Goal: Task Accomplishment & Management: Manage account settings

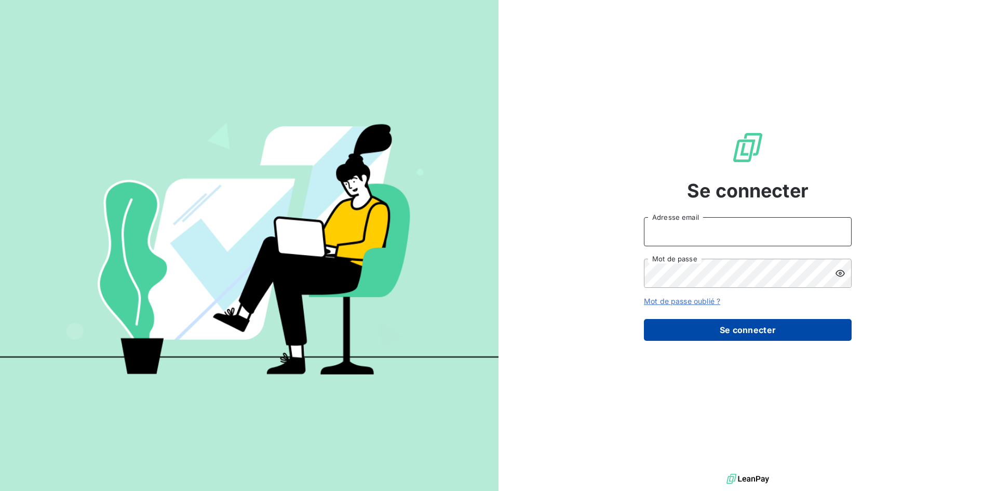
type input "[EMAIL_ADDRESS][DOMAIN_NAME]"
click at [749, 326] on button "Se connecter" at bounding box center [748, 330] width 208 height 22
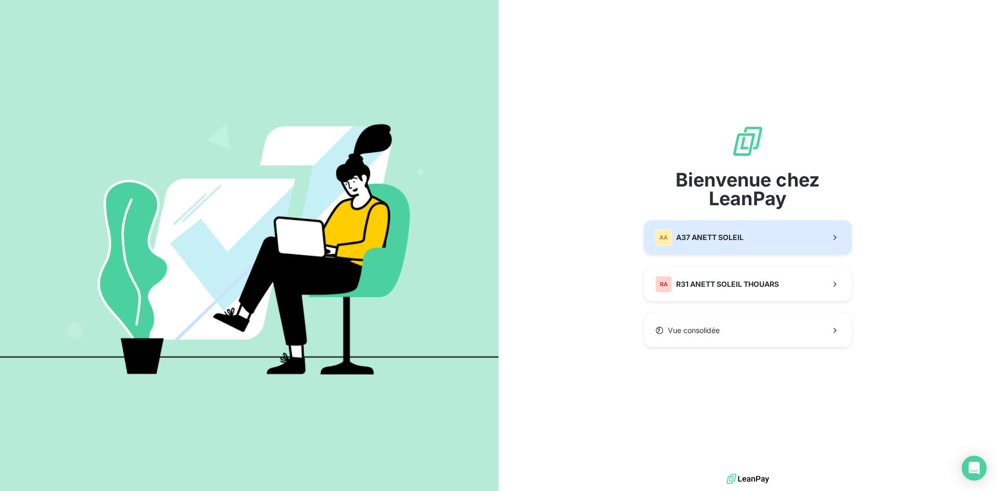
click at [731, 240] on span "A37 ANETT SOLEIL" at bounding box center [710, 237] width 68 height 10
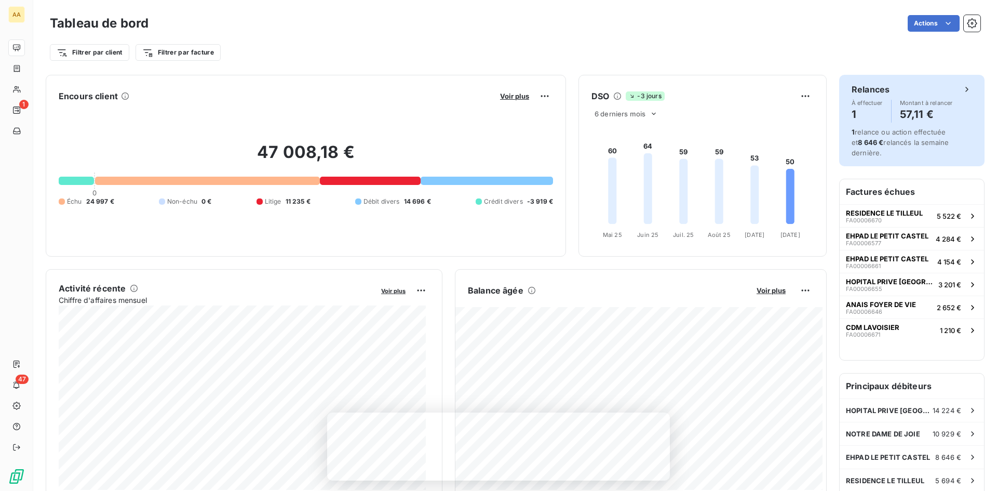
click at [918, 128] on span "1 relance ou action effectuée et 8 646 € relancés la semaine dernière." at bounding box center [900, 142] width 97 height 29
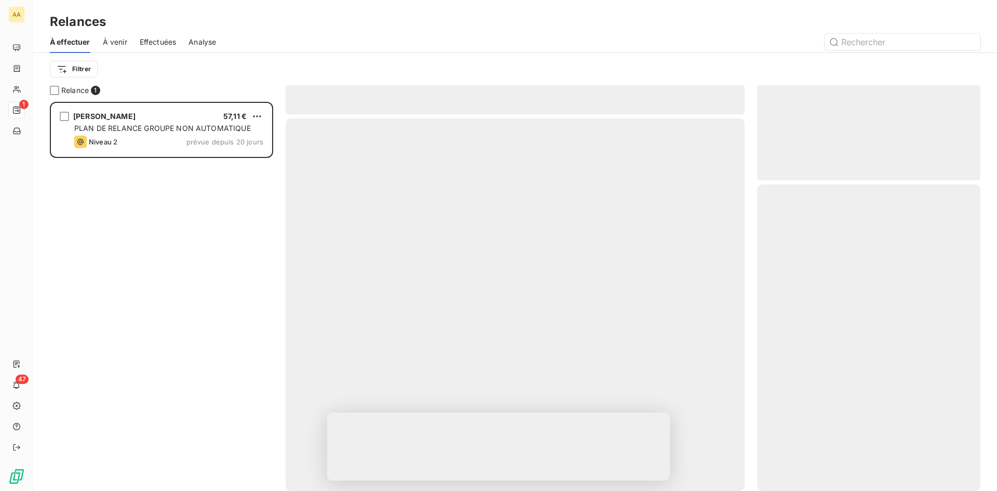
scroll to position [381, 216]
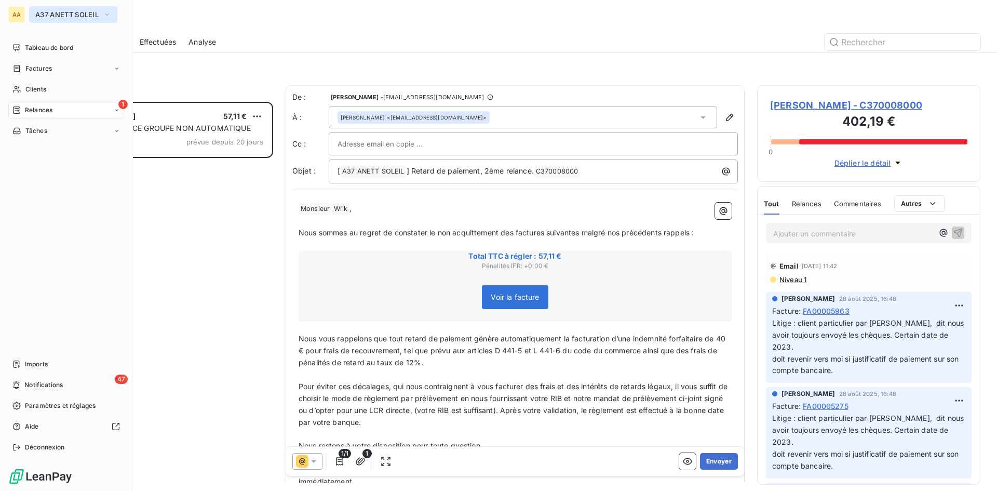
click at [67, 14] on span "A37 ANETT SOLEIL" at bounding box center [66, 14] width 63 height 8
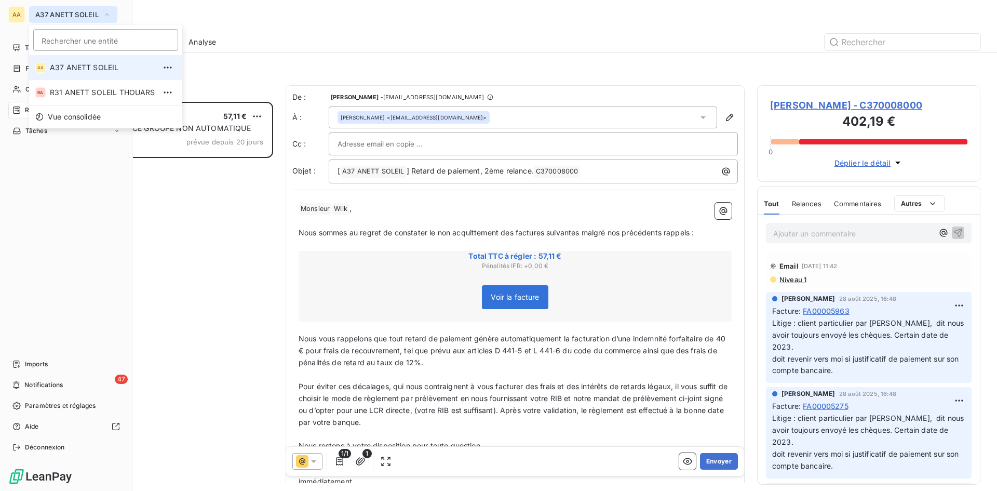
click at [108, 14] on icon "button" at bounding box center [107, 14] width 8 height 10
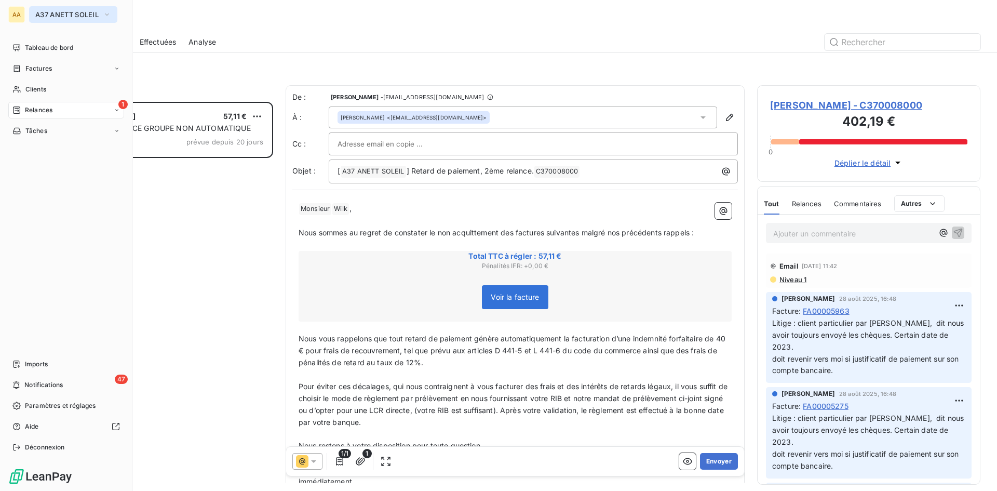
click at [106, 13] on icon "button" at bounding box center [107, 14] width 8 height 10
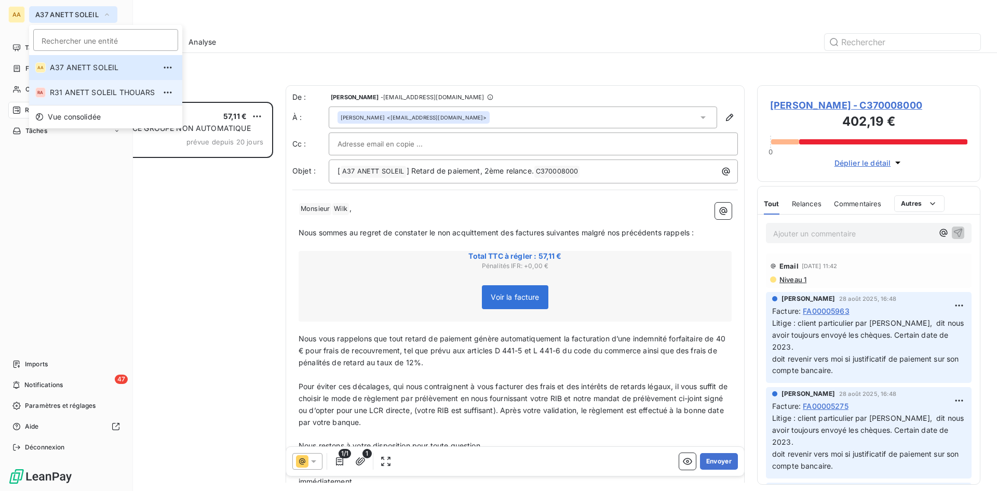
click at [69, 93] on span "R31 ANETT SOLEIL THOUARS" at bounding box center [102, 92] width 105 height 10
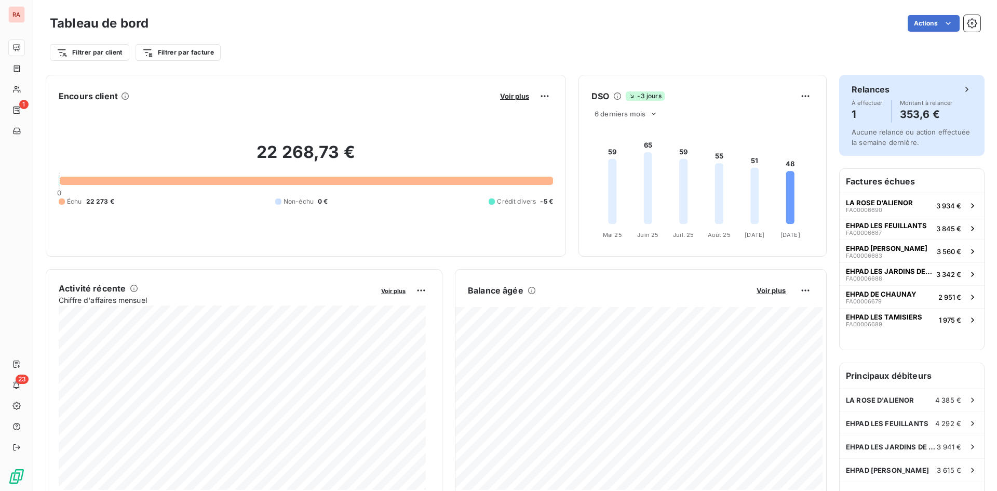
click at [913, 112] on h4 "353,6 €" at bounding box center [926, 114] width 53 height 17
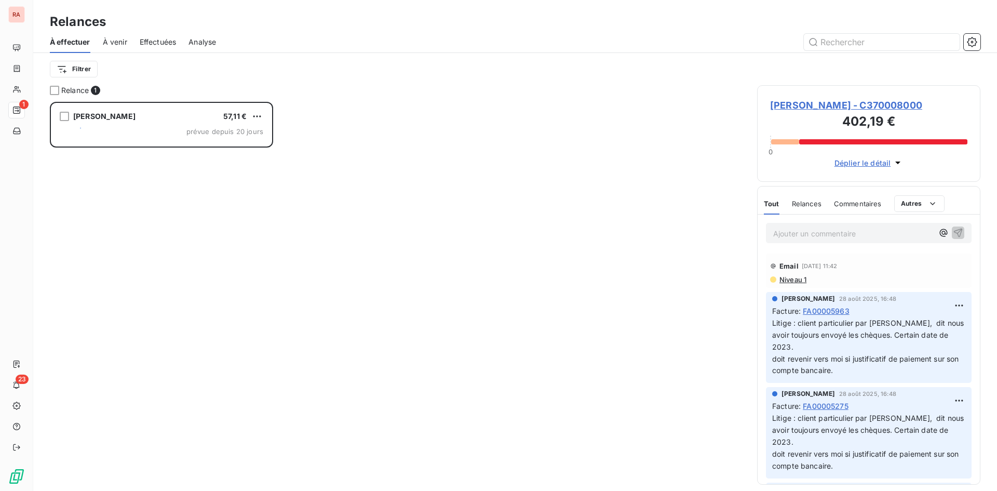
scroll to position [381, 216]
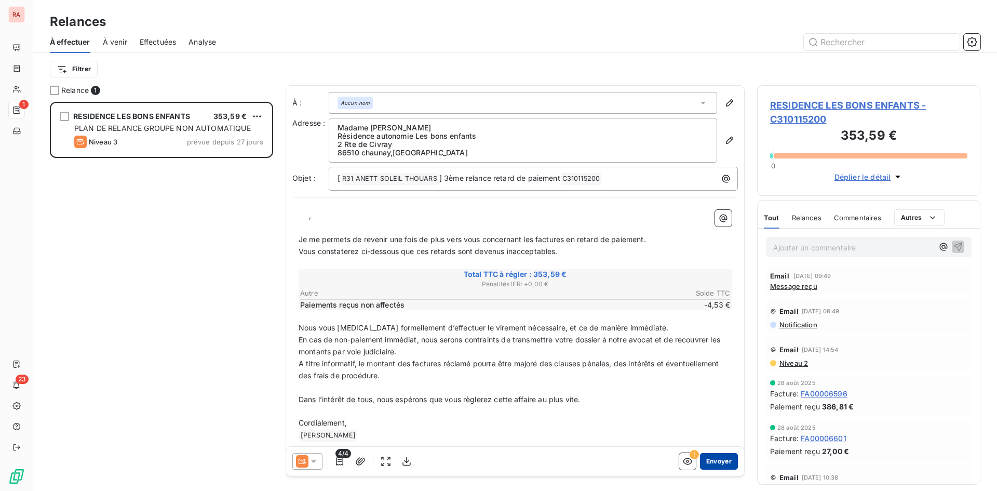
click at [711, 465] on button "Envoyer" at bounding box center [719, 461] width 38 height 17
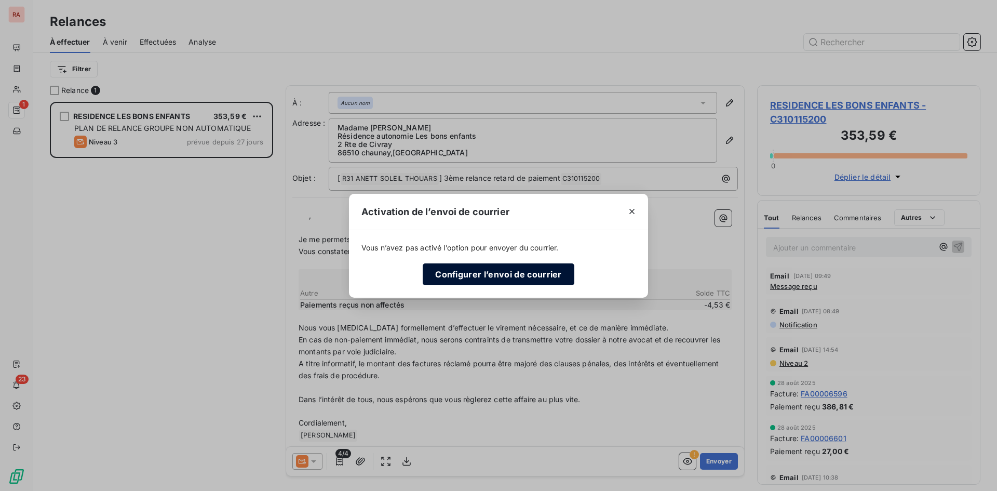
click at [513, 276] on button "Configurer l’envoi de courrier" at bounding box center [499, 274] width 152 height 22
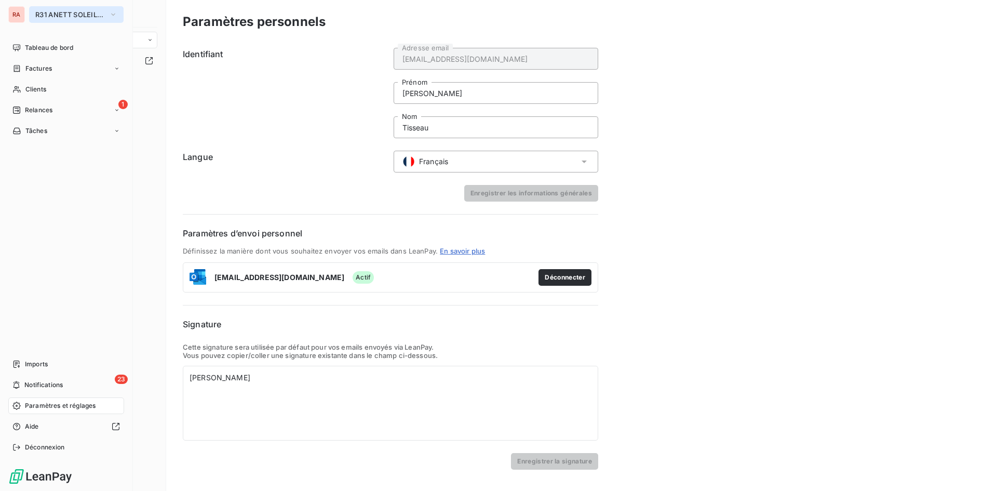
click at [98, 14] on span "R31 ANETT SOLEIL THOUARS" at bounding box center [70, 14] width 70 height 8
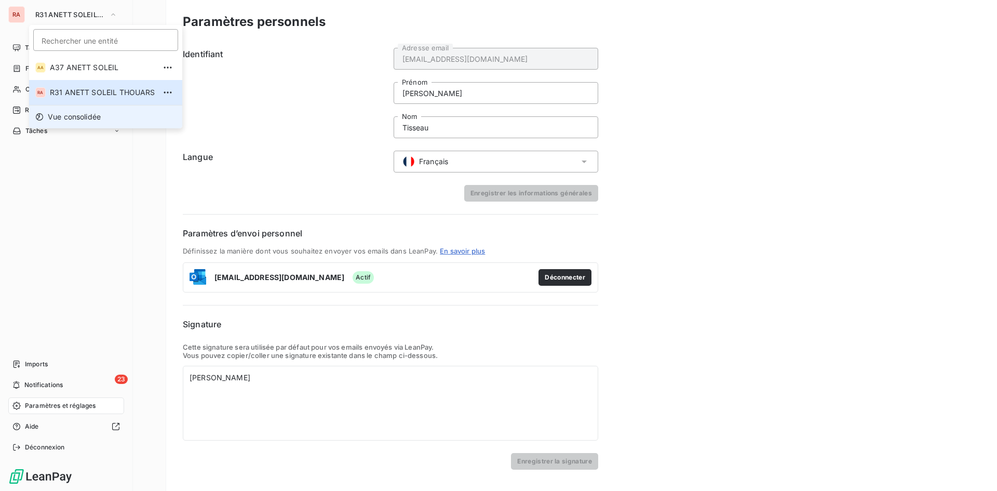
click at [76, 113] on span "Vue consolidée" at bounding box center [74, 117] width 53 height 10
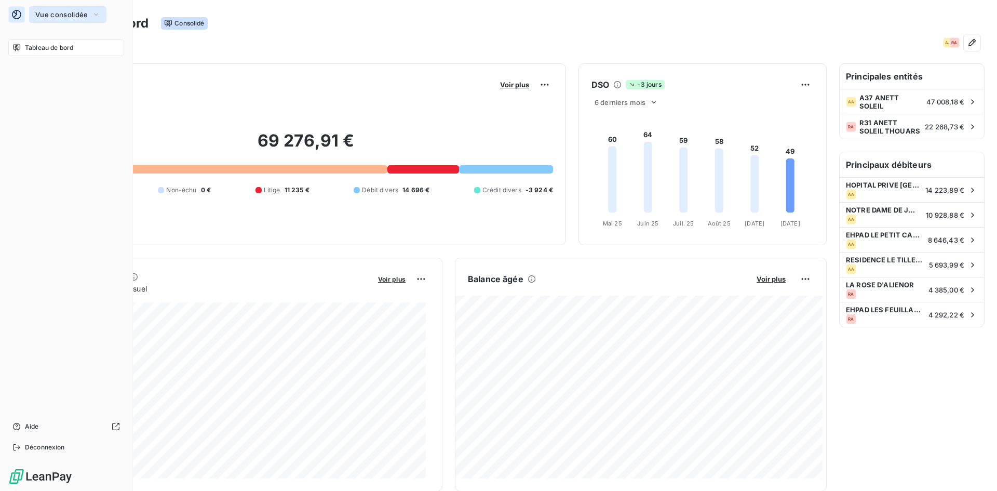
click at [95, 14] on icon "button" at bounding box center [97, 15] width 4 height 2
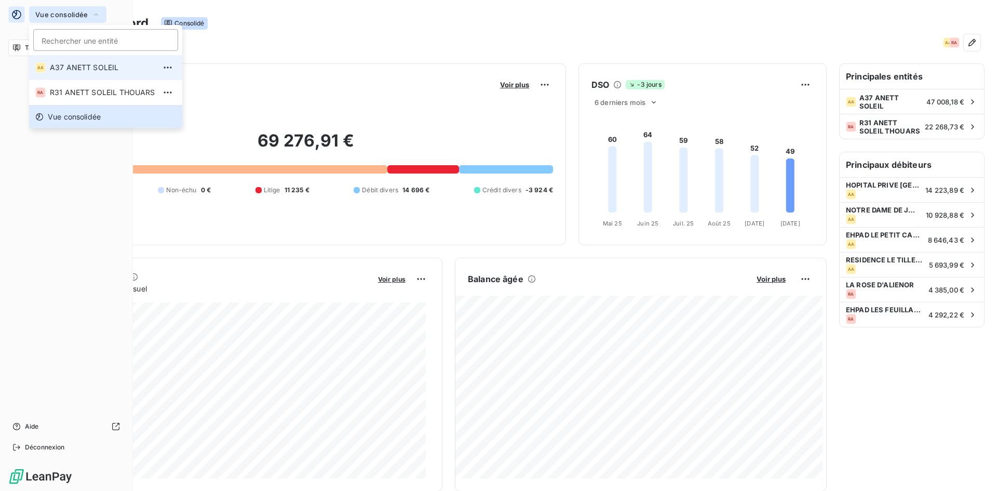
click at [64, 73] on li "AA A37 ANETT SOLEIL" at bounding box center [105, 67] width 153 height 25
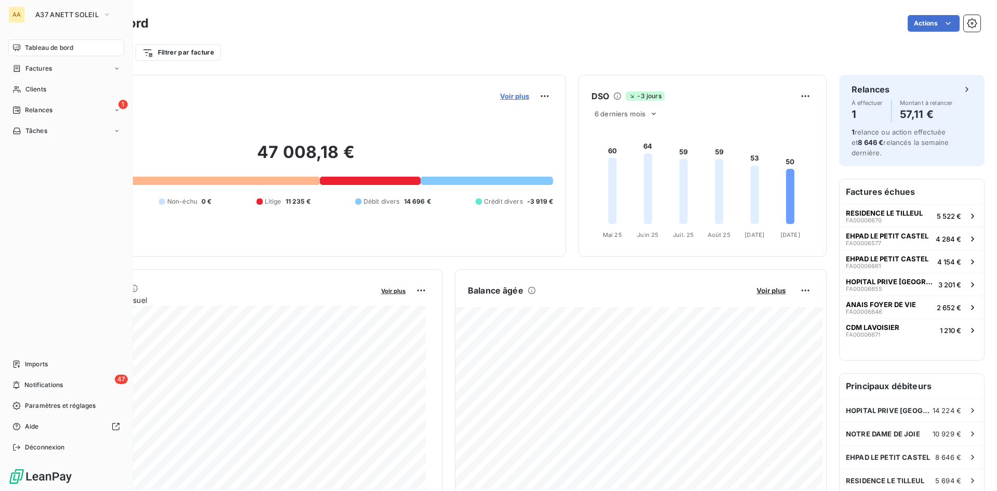
click at [513, 92] on span "Voir plus" at bounding box center [514, 96] width 29 height 8
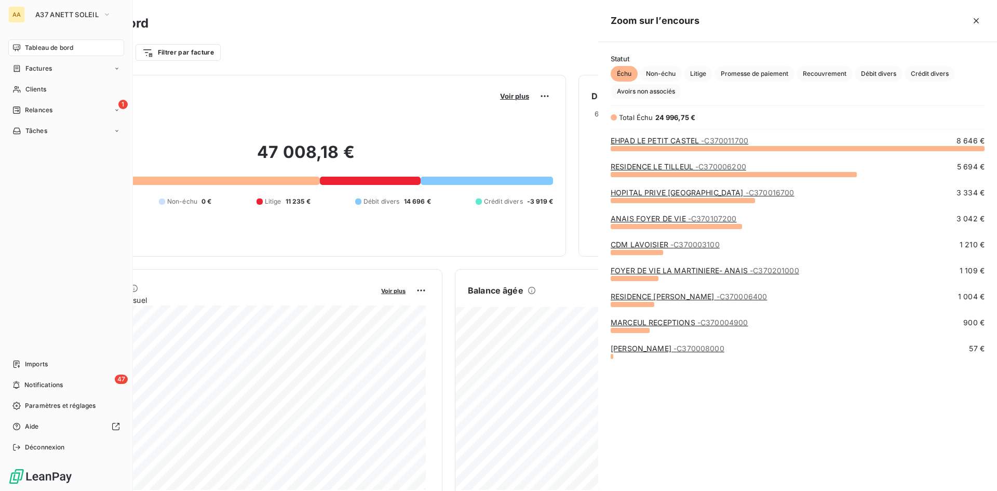
scroll to position [335, 391]
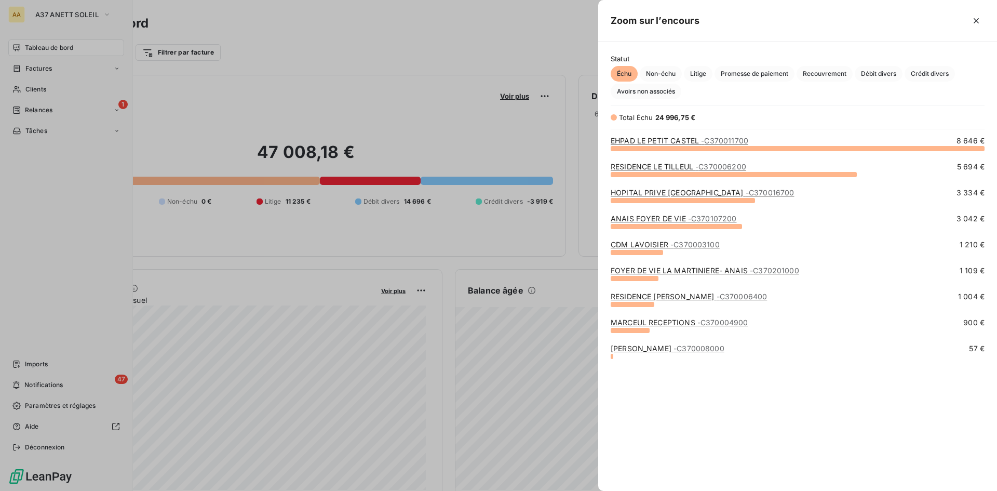
click at [83, 104] on div at bounding box center [498, 245] width 997 height 491
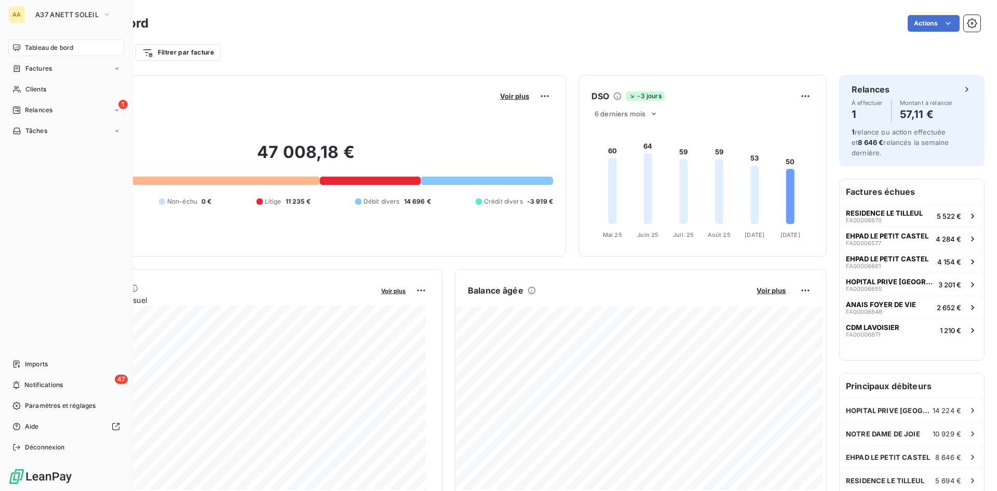
click at [85, 109] on div "1 Relances" at bounding box center [66, 110] width 116 height 17
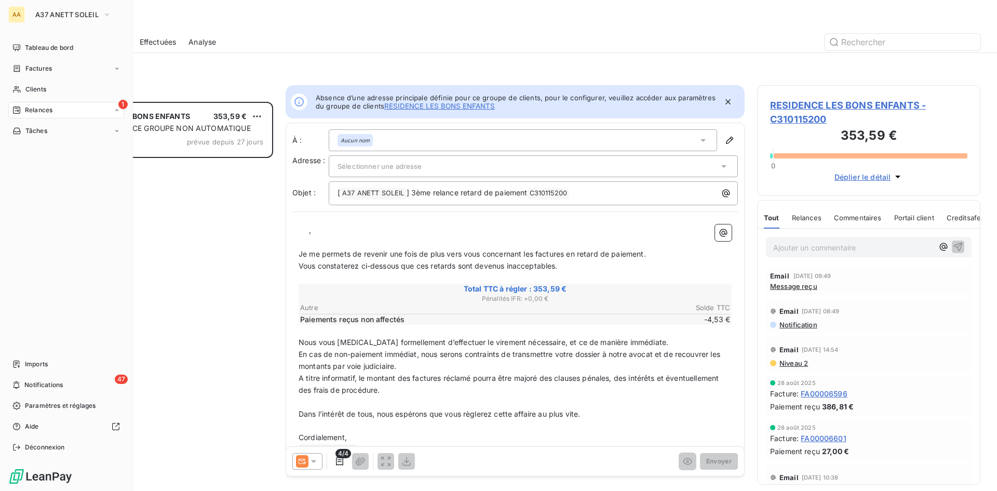
scroll to position [8, 8]
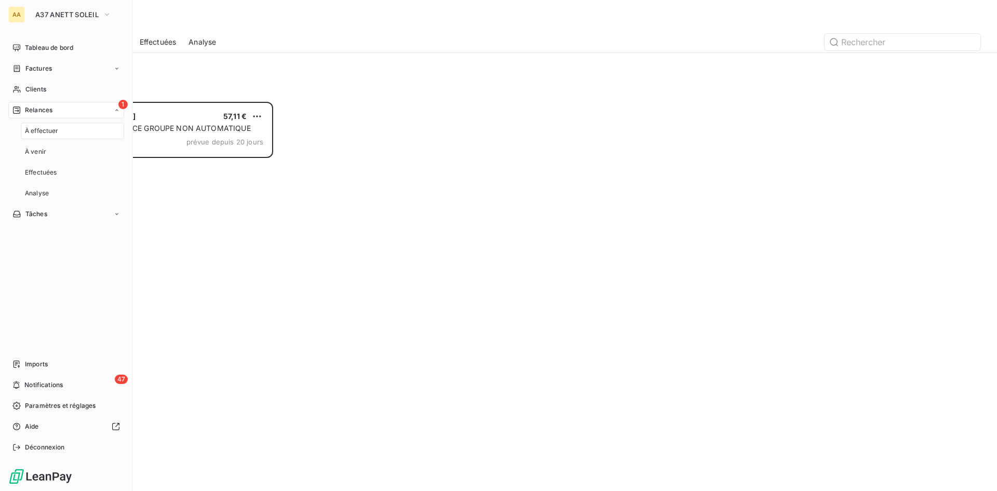
click at [48, 127] on span "À effectuer" at bounding box center [42, 130] width 34 height 9
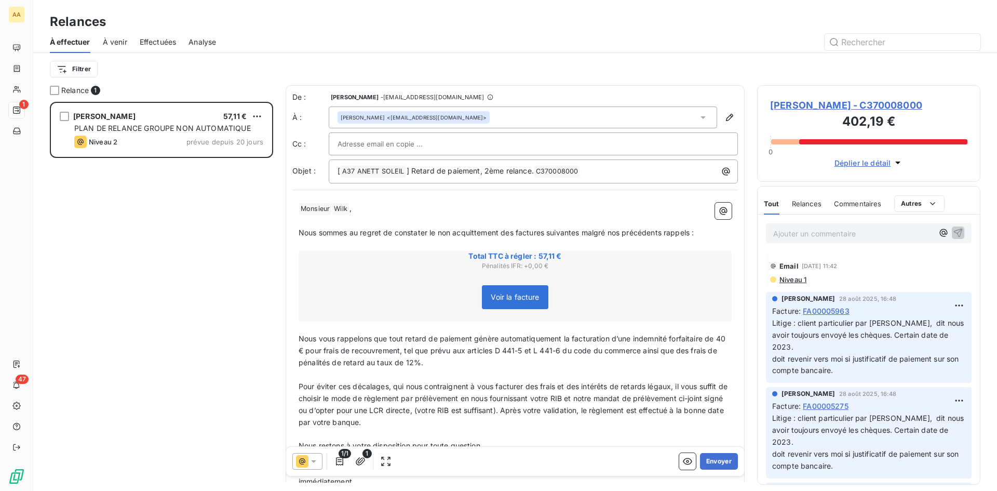
click at [107, 37] on span "À venir" at bounding box center [115, 42] width 24 height 10
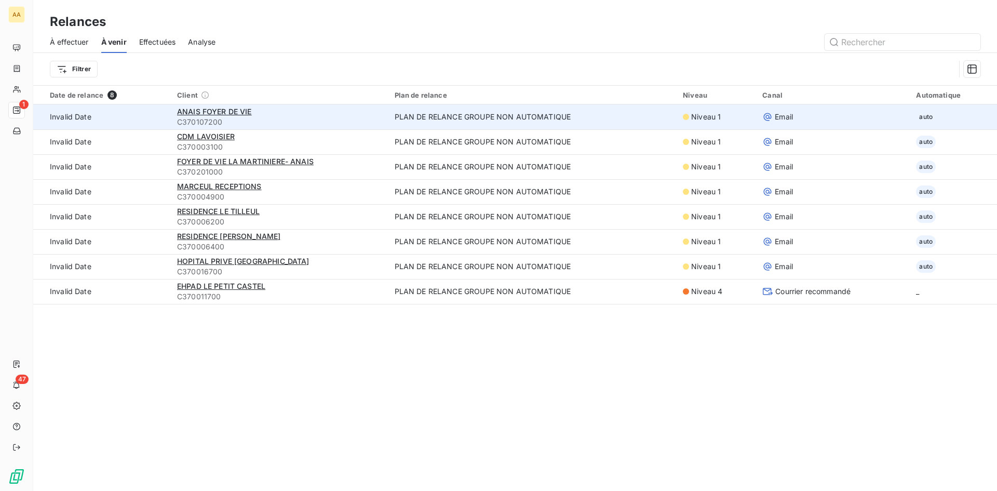
click at [69, 120] on td "Invalid Date" at bounding box center [102, 116] width 138 height 25
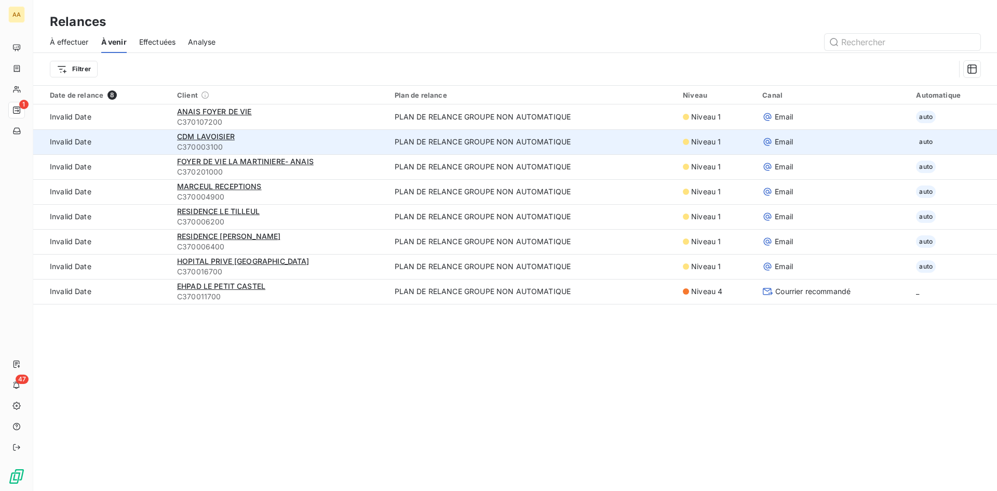
click at [74, 142] on td "Invalid Date" at bounding box center [102, 141] width 138 height 25
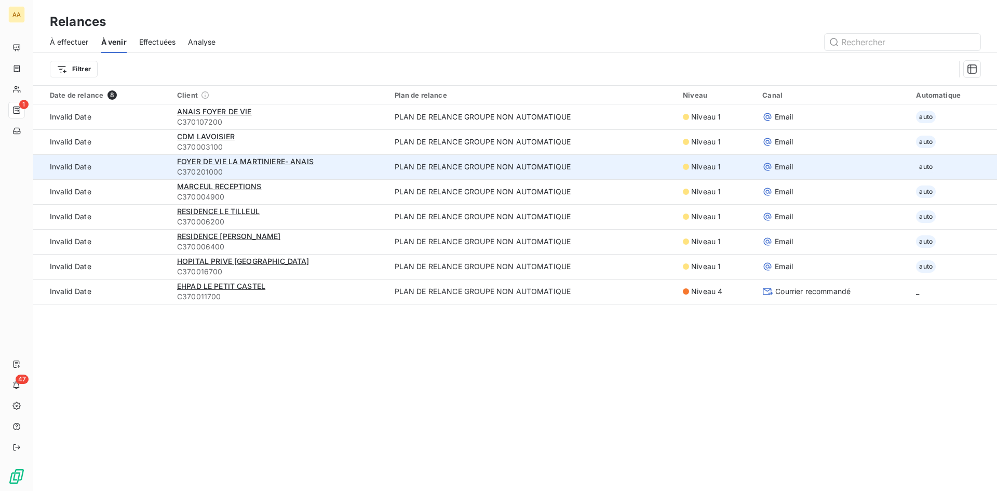
click at [75, 166] on td "Invalid Date" at bounding box center [102, 166] width 138 height 25
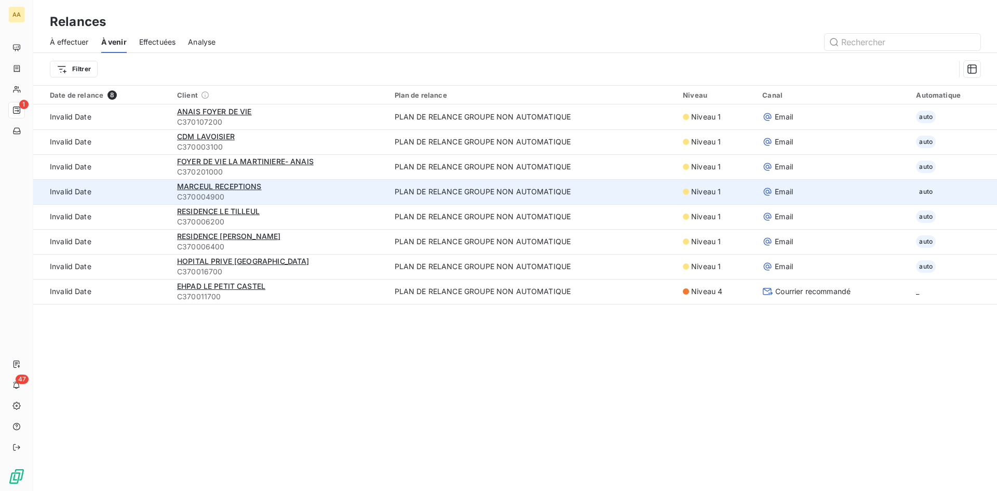
click at [79, 190] on td "Invalid Date" at bounding box center [102, 191] width 138 height 25
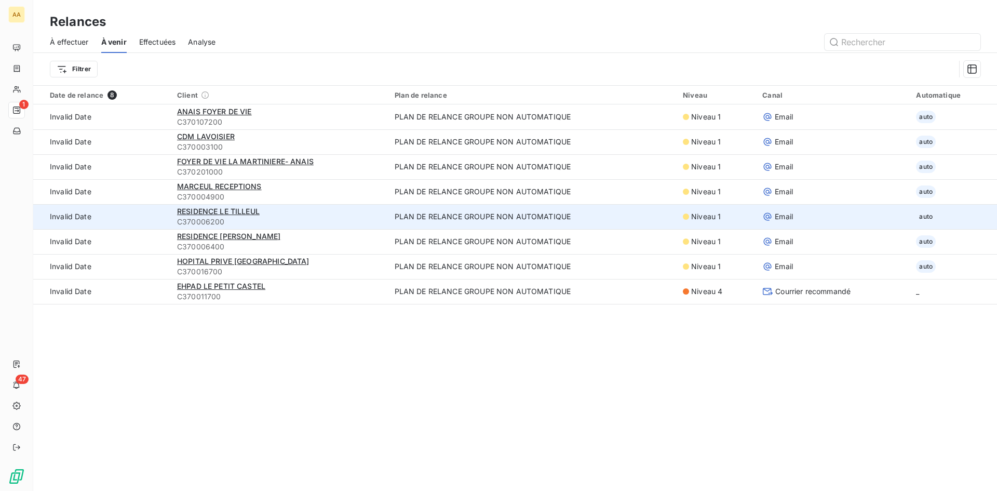
click at [82, 207] on td "Invalid Date" at bounding box center [102, 216] width 138 height 25
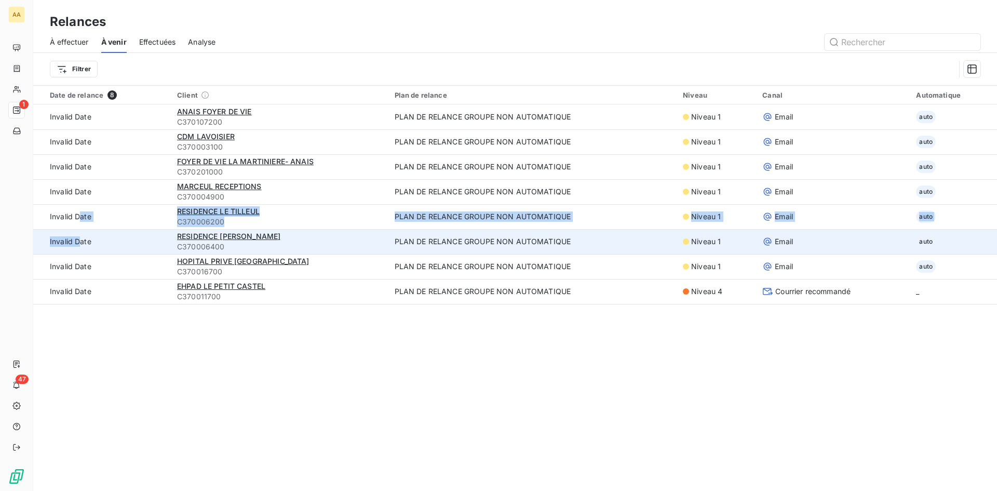
drag, startPoint x: 80, startPoint y: 225, endPoint x: 83, endPoint y: 237, distance: 12.3
click at [83, 236] on tbody "Invalid Date ANAIS FOYER DE VIE C370107200 PLAN DE RELANCE GROUPE NON AUTOMATIQ…" at bounding box center [515, 203] width 964 height 199
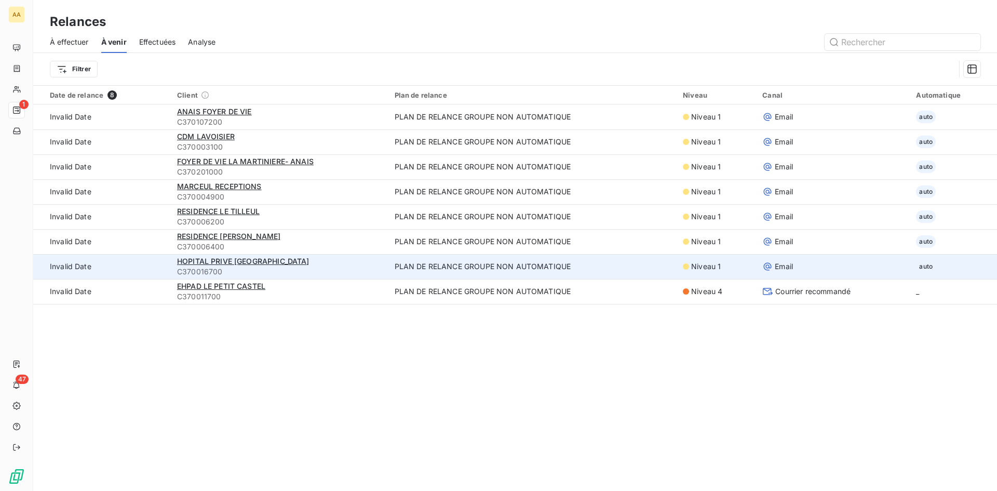
click at [135, 267] on td "Invalid Date" at bounding box center [102, 266] width 138 height 25
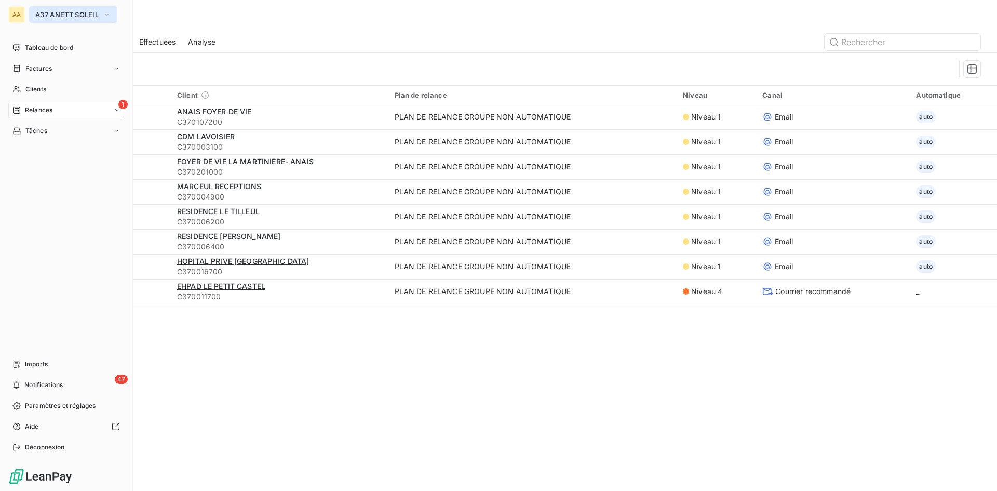
click at [32, 13] on button "A37 ANETT SOLEIL" at bounding box center [73, 14] width 88 height 17
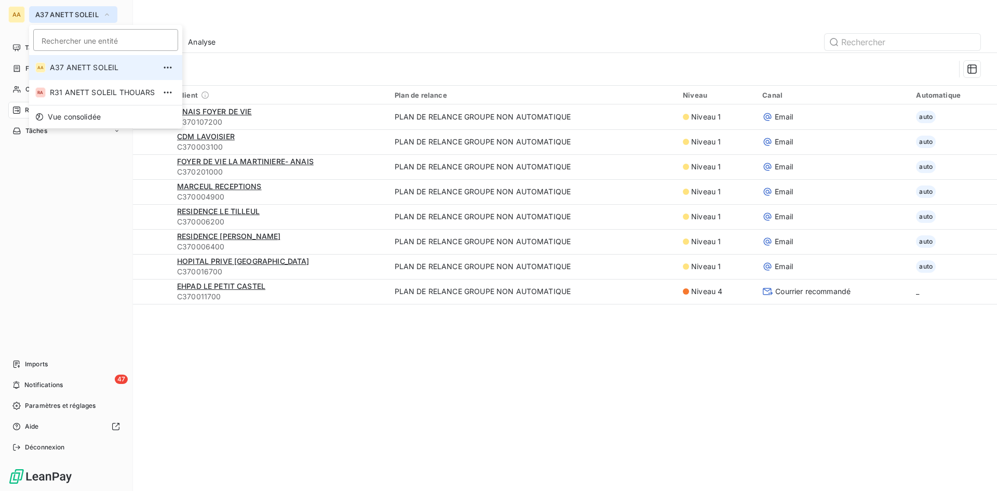
click at [106, 16] on icon "button" at bounding box center [107, 14] width 8 height 10
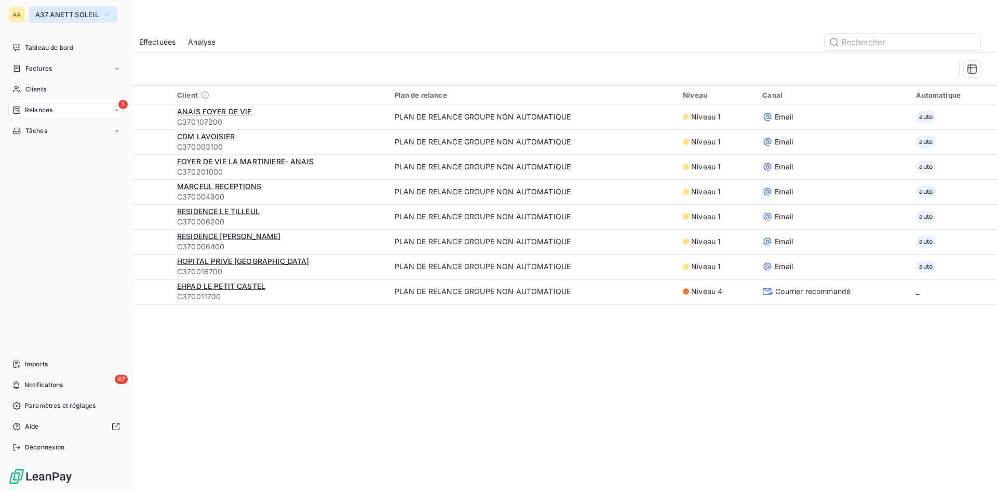
click at [111, 15] on icon "button" at bounding box center [107, 14] width 8 height 10
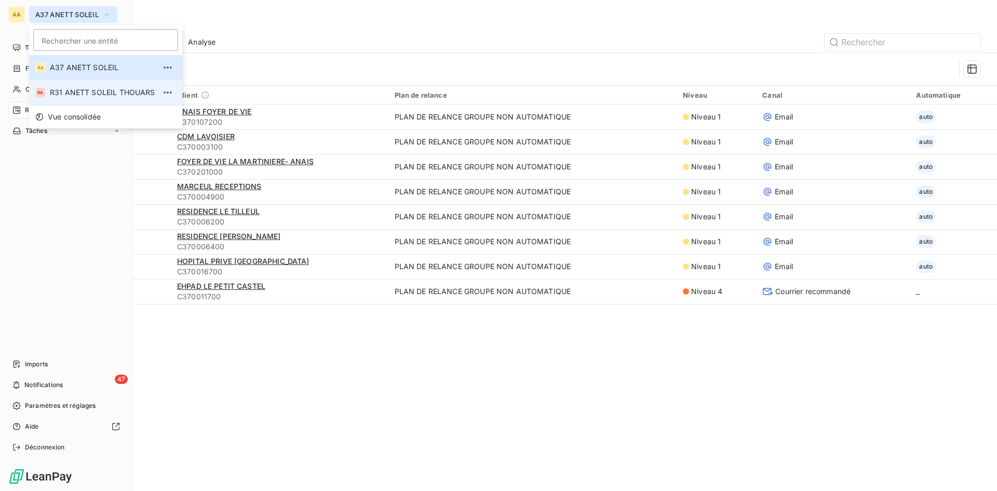
click at [68, 89] on span "R31 ANETT SOLEIL THOUARS" at bounding box center [102, 92] width 105 height 10
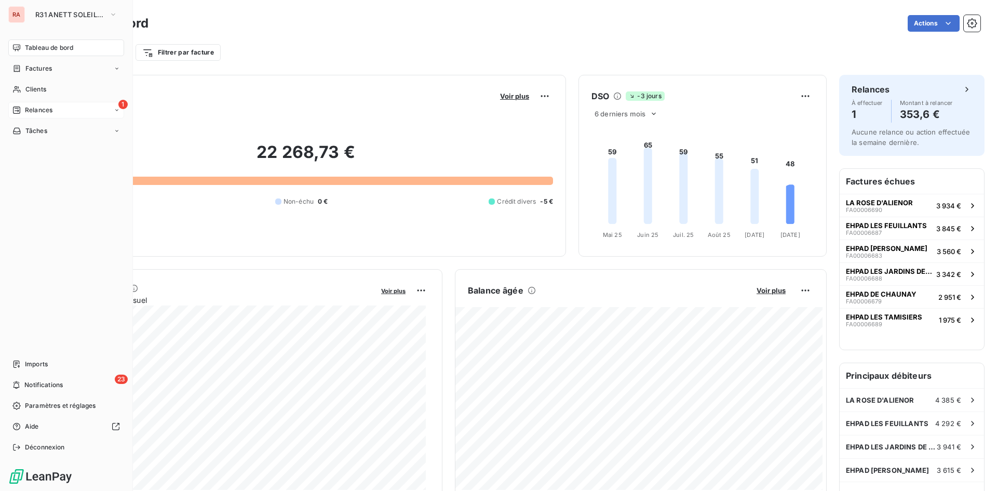
click at [38, 112] on span "Relances" at bounding box center [39, 109] width 28 height 9
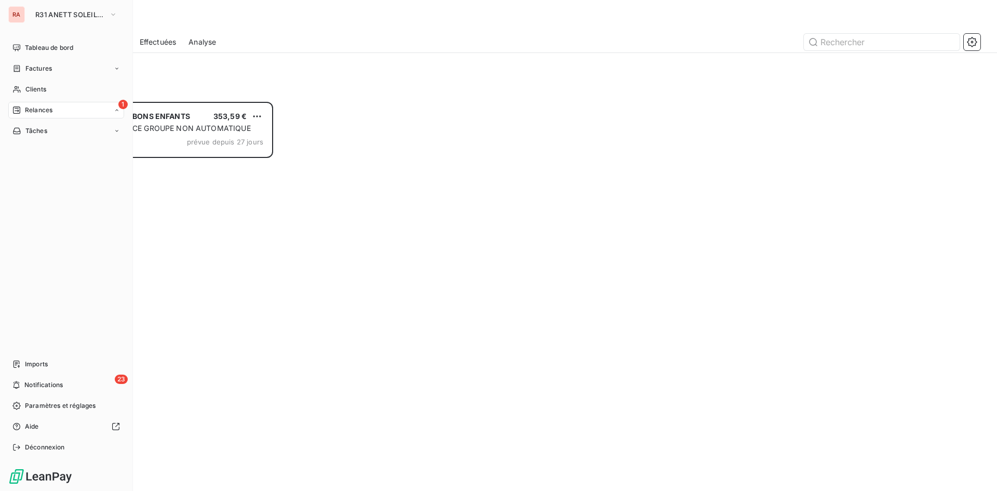
scroll to position [381, 216]
click at [57, 112] on div "1 Relances" at bounding box center [66, 110] width 116 height 17
click at [46, 151] on span "À venir" at bounding box center [35, 151] width 21 height 9
